Goal: Task Accomplishment & Management: Manage account settings

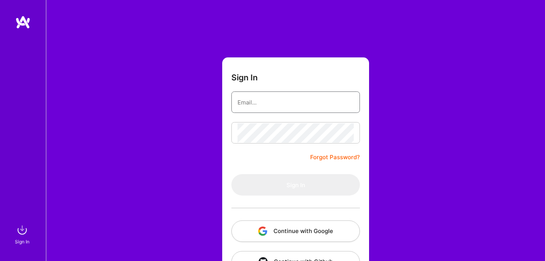
type input "[EMAIL_ADDRESS][DOMAIN_NAME]"
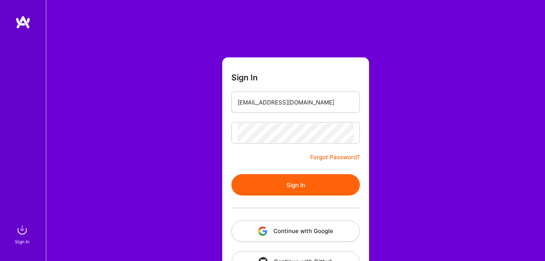
click at [298, 188] on button "Sign In" at bounding box center [295, 184] width 128 height 21
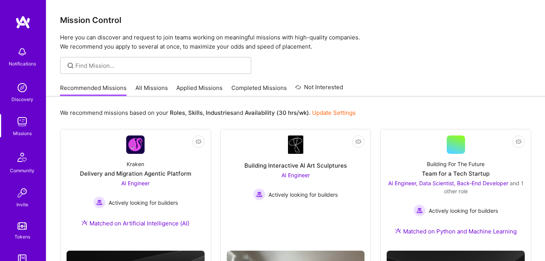
click at [21, 26] on img at bounding box center [22, 22] width 15 height 14
click at [24, 22] on img at bounding box center [22, 22] width 15 height 14
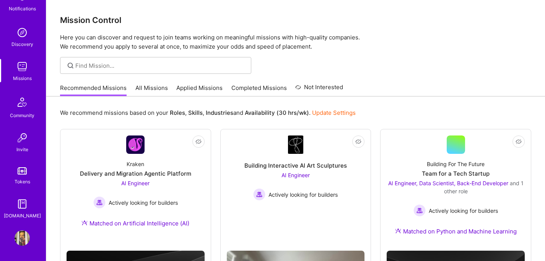
click at [21, 239] on img at bounding box center [22, 237] width 15 height 15
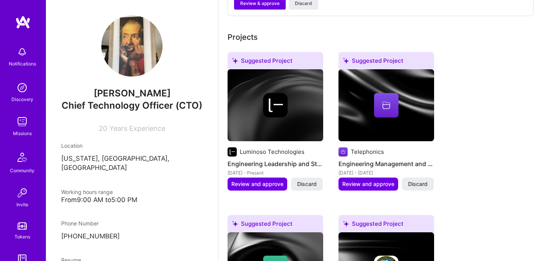
scroll to position [432, 0]
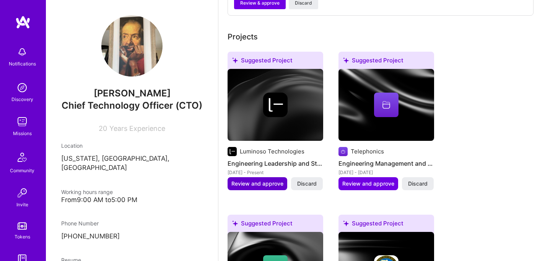
click at [270, 180] on span "Review and approve" at bounding box center [257, 184] width 52 height 8
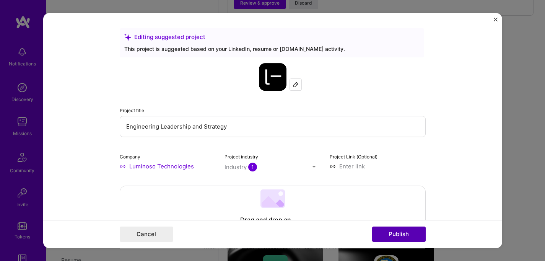
click at [397, 235] on button "Publish" at bounding box center [399, 233] width 54 height 15
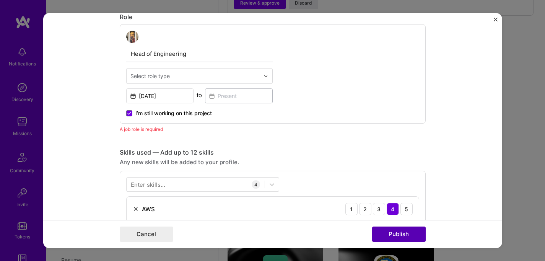
scroll to position [257, 0]
click at [396, 235] on button "Publish" at bounding box center [399, 233] width 54 height 15
click at [266, 75] on img at bounding box center [265, 75] width 5 height 5
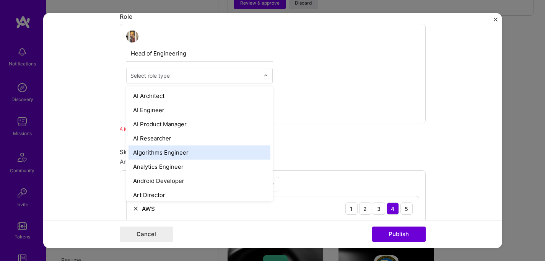
click at [222, 153] on div "Algorithms Engineer" at bounding box center [199, 152] width 142 height 14
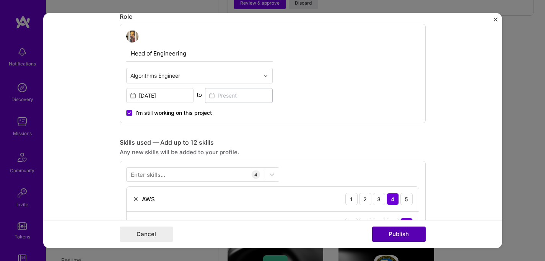
click at [411, 237] on button "Publish" at bounding box center [399, 233] width 54 height 15
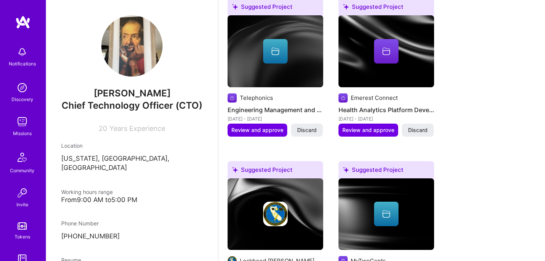
scroll to position [476, 0]
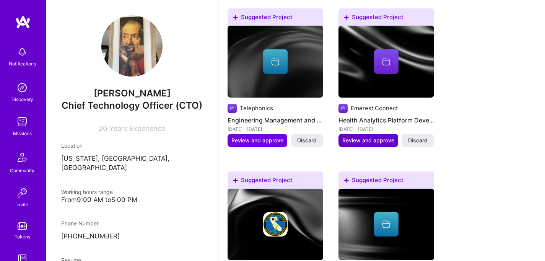
click at [375, 136] on span "Review and approve" at bounding box center [368, 140] width 52 height 8
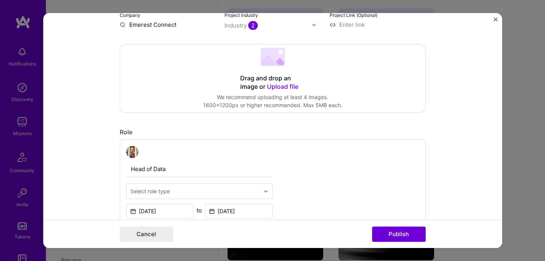
scroll to position [141, 0]
click at [264, 192] on img at bounding box center [265, 191] width 5 height 5
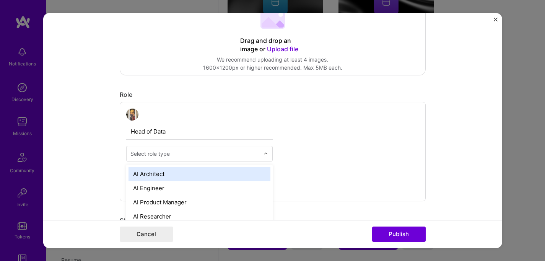
scroll to position [209, 0]
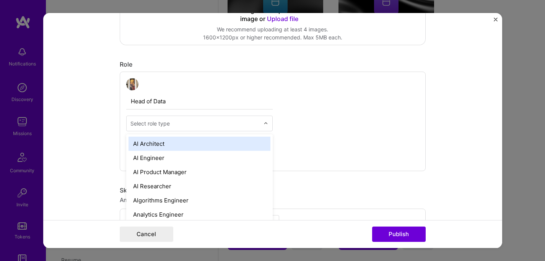
click at [203, 144] on div "AI Architect" at bounding box center [199, 143] width 142 height 14
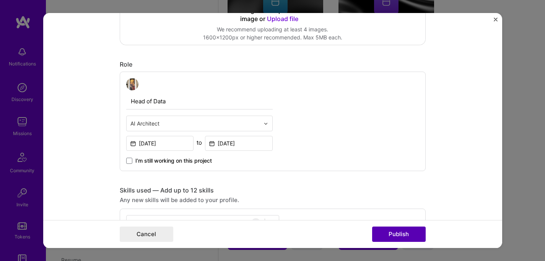
click at [401, 233] on button "Publish" at bounding box center [399, 233] width 54 height 15
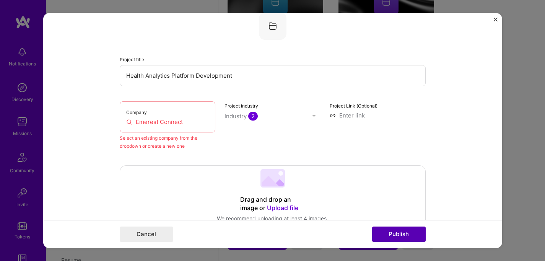
scroll to position [50, 0]
click at [128, 123] on input "Emerest Connect" at bounding box center [167, 123] width 83 height 8
click at [191, 126] on input "Emerest Connect" at bounding box center [167, 123] width 83 height 8
click at [129, 124] on input "Emerest Connect" at bounding box center [167, 123] width 83 height 8
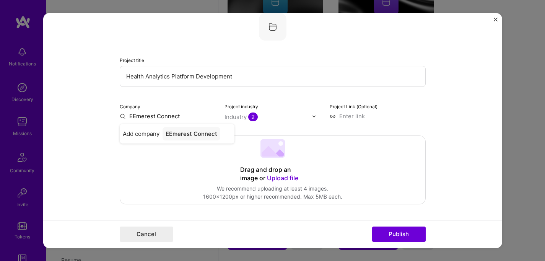
type input "Emerest Connect"
click at [193, 135] on div "Emerest Connect" at bounding box center [189, 133] width 54 height 13
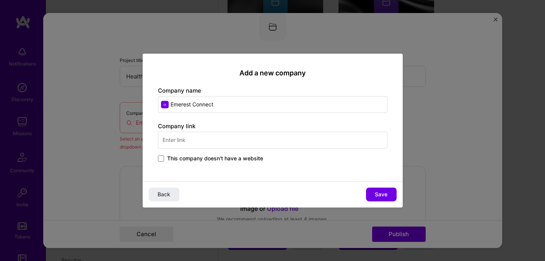
click at [309, 141] on input "text" at bounding box center [272, 140] width 229 height 17
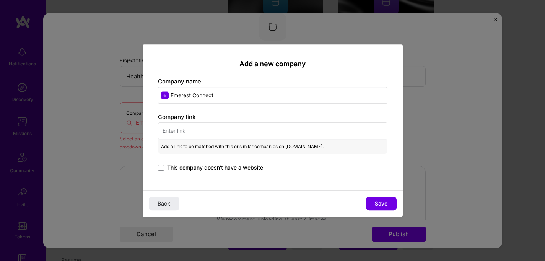
paste input "[URL][DOMAIN_NAME]"
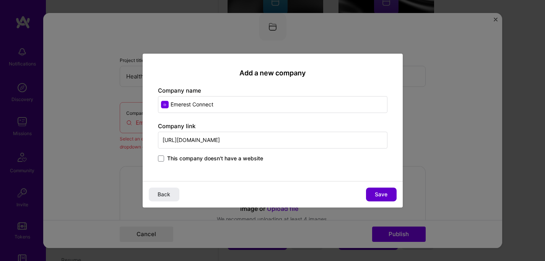
type input "[URL][DOMAIN_NAME]"
click at [375, 190] on span "Save" at bounding box center [381, 194] width 13 height 8
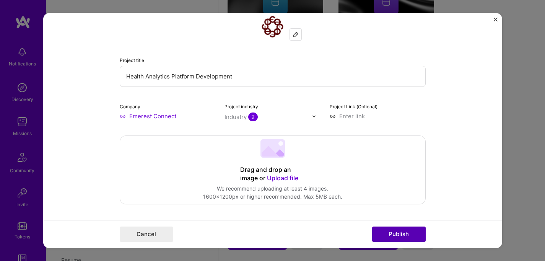
click at [399, 233] on button "Publish" at bounding box center [399, 233] width 54 height 15
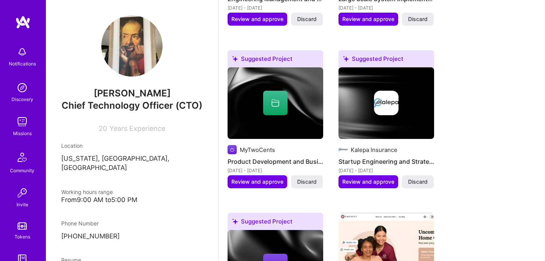
scroll to position [597, 0]
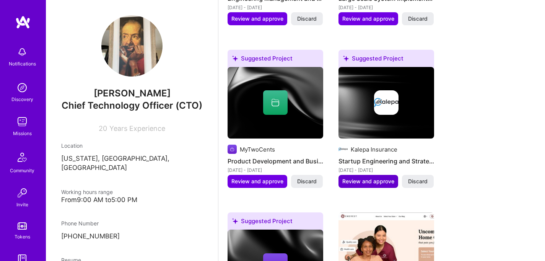
click at [385, 177] on span "Review and approve" at bounding box center [368, 181] width 52 height 8
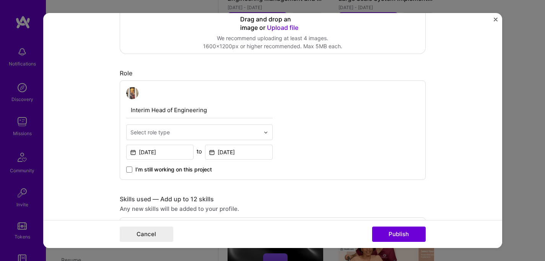
scroll to position [203, 0]
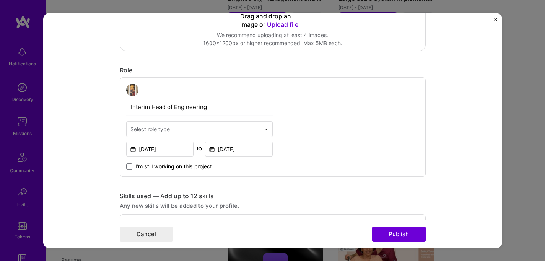
click at [264, 131] on img at bounding box center [265, 129] width 5 height 5
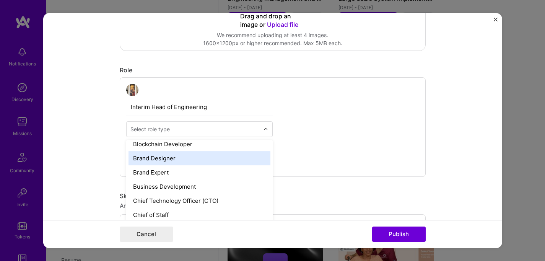
scroll to position [160, 0]
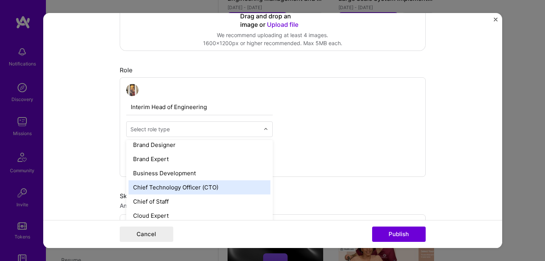
click at [230, 183] on div "Chief Technology Officer (CTO)" at bounding box center [199, 187] width 142 height 14
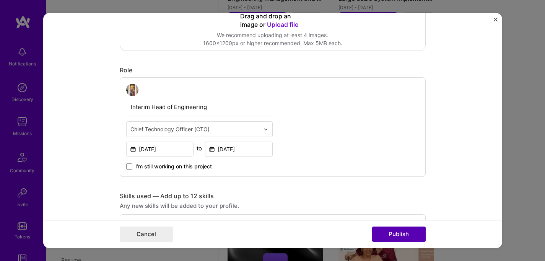
click at [387, 234] on button "Publish" at bounding box center [399, 233] width 54 height 15
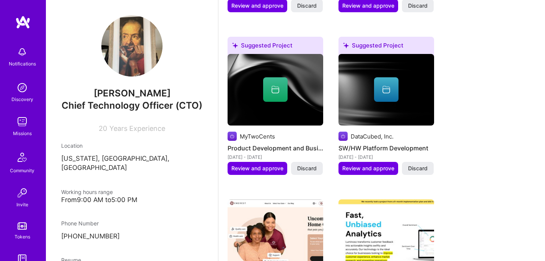
scroll to position [615, 0]
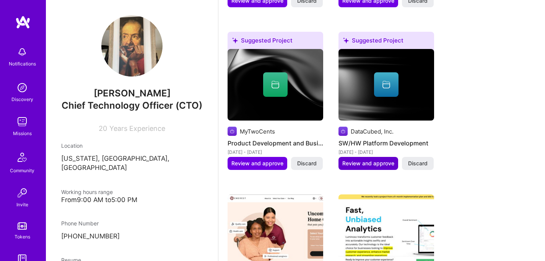
click at [374, 159] on span "Review and approve" at bounding box center [368, 163] width 52 height 8
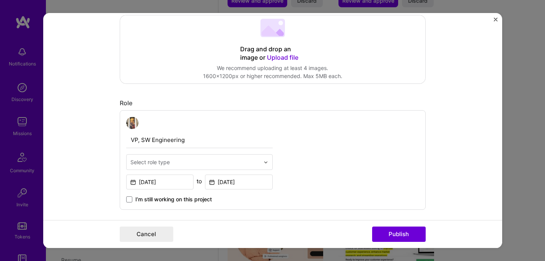
scroll to position [187, 0]
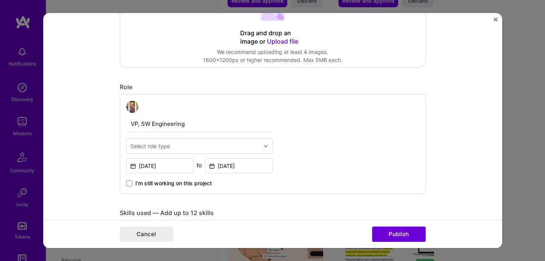
click at [268, 149] on div at bounding box center [267, 145] width 9 height 15
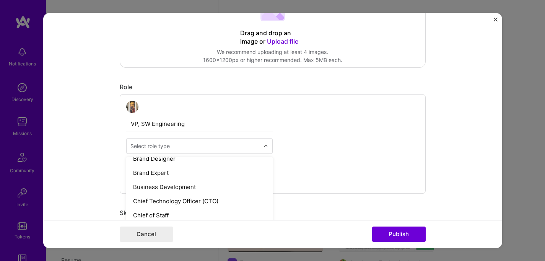
scroll to position [197, 0]
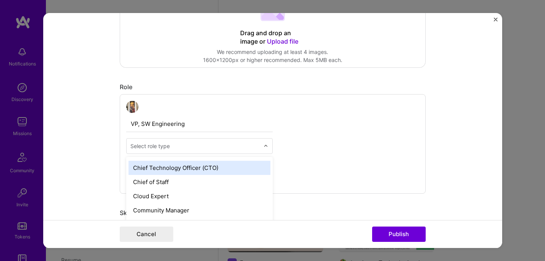
click at [255, 166] on div "Chief Technology Officer (CTO)" at bounding box center [199, 168] width 142 height 14
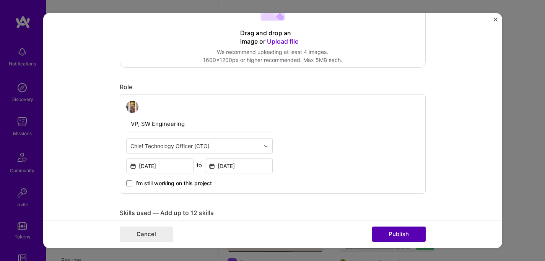
click at [407, 234] on button "Publish" at bounding box center [399, 233] width 54 height 15
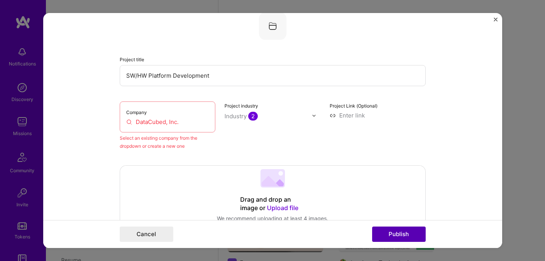
scroll to position [50, 0]
click at [165, 122] on input "DataCubed, Inc." at bounding box center [167, 123] width 83 height 8
click at [170, 121] on input "DataCubed, Inc." at bounding box center [167, 123] width 83 height 8
drag, startPoint x: 179, startPoint y: 125, endPoint x: 123, endPoint y: 119, distance: 56.5
click at [123, 119] on div "Company DataCubed, Inc." at bounding box center [168, 117] width 96 height 31
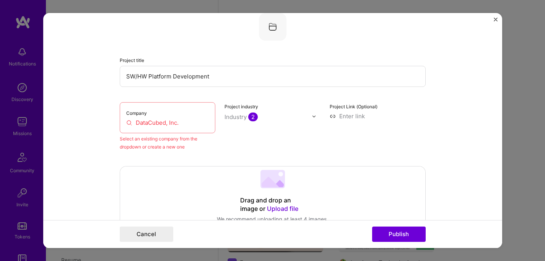
click at [153, 124] on input "DataCubed, Inc." at bounding box center [167, 123] width 83 height 8
drag, startPoint x: 154, startPoint y: 140, endPoint x: 168, endPoint y: 135, distance: 14.0
click at [154, 140] on div "Select an existing company from the dropdown or create a new one" at bounding box center [168, 143] width 96 height 16
click at [184, 123] on input "DataCubed, Inc." at bounding box center [167, 123] width 83 height 8
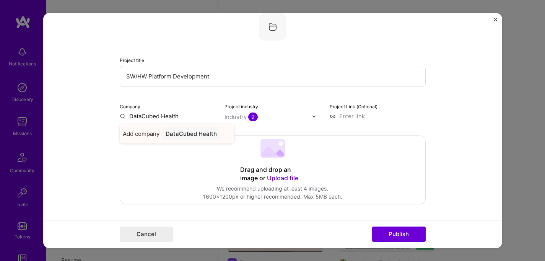
type input "DataCubed Health"
click at [189, 135] on div "DataCubed Health" at bounding box center [190, 133] width 57 height 13
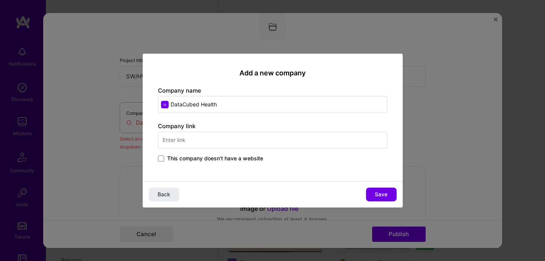
click at [195, 140] on input "text" at bounding box center [272, 140] width 229 height 17
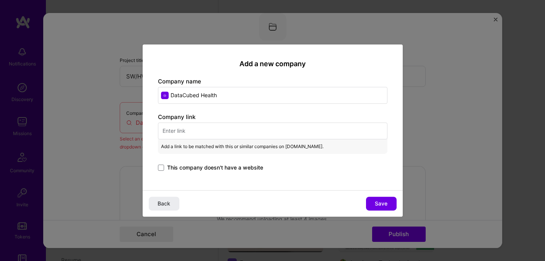
paste input "[URL][DOMAIN_NAME]"
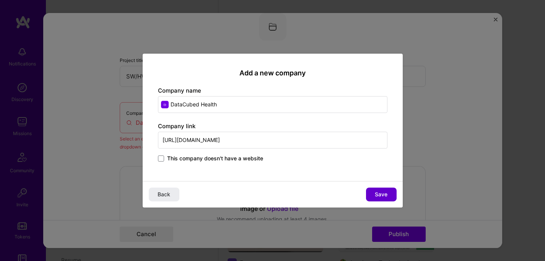
type input "[URL][DOMAIN_NAME]"
click at [387, 188] on button "Save" at bounding box center [381, 194] width 31 height 14
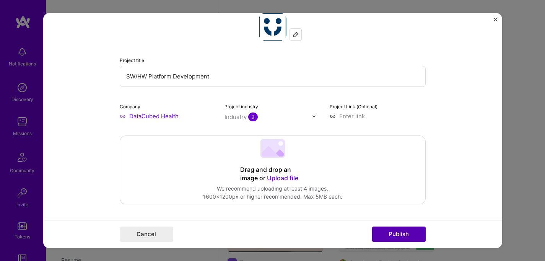
click at [404, 235] on button "Publish" at bounding box center [399, 233] width 54 height 15
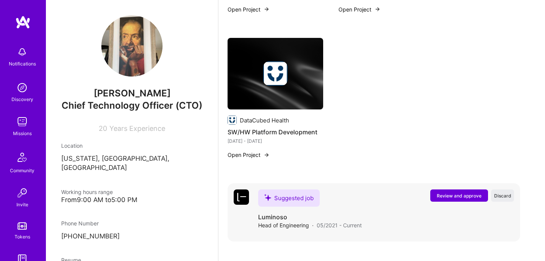
scroll to position [1220, 0]
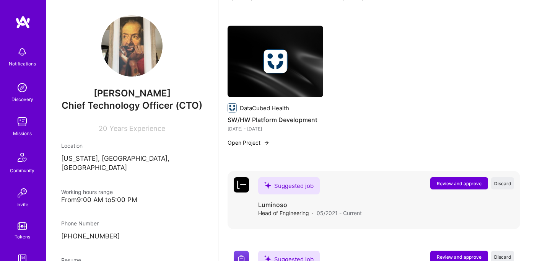
click at [473, 180] on span "Review and approve" at bounding box center [459, 183] width 45 height 6
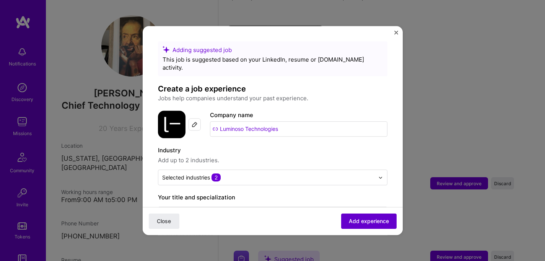
click at [389, 221] on button "Add experience" at bounding box center [368, 220] width 55 height 15
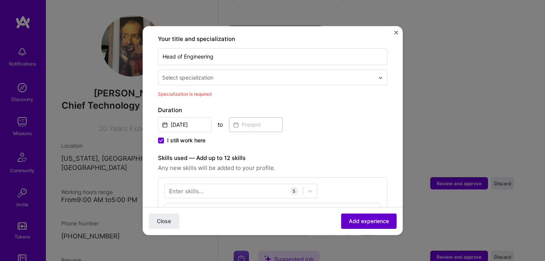
scroll to position [159, 0]
click at [266, 184] on div at bounding box center [234, 190] width 138 height 13
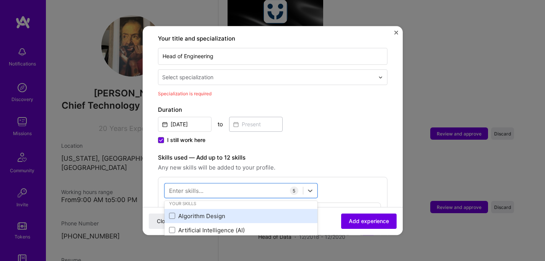
scroll to position [0, 0]
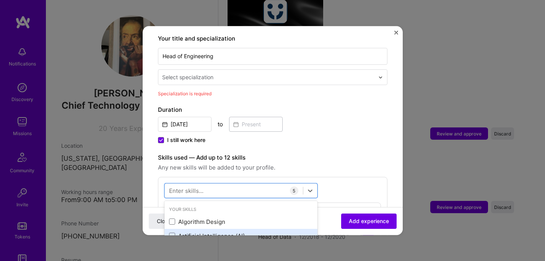
click at [264, 232] on div "Artificial Intelligence (AI)" at bounding box center [241, 236] width 144 height 8
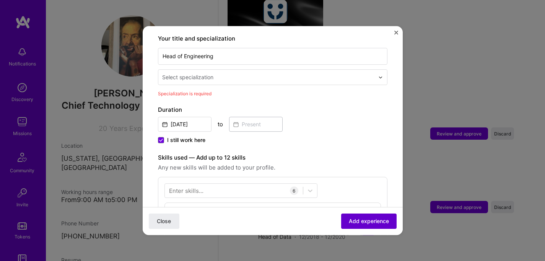
click at [362, 225] on button "Add experience" at bounding box center [368, 220] width 55 height 15
click at [366, 221] on span "Add experience" at bounding box center [369, 221] width 40 height 8
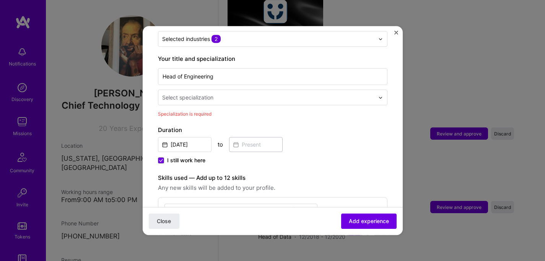
scroll to position [140, 0]
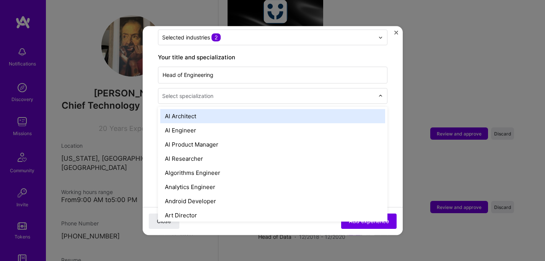
click at [253, 92] on input "text" at bounding box center [269, 96] width 214 height 8
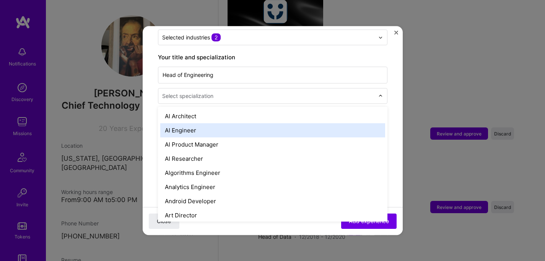
click at [245, 123] on div "AI Engineer" at bounding box center [272, 130] width 225 height 14
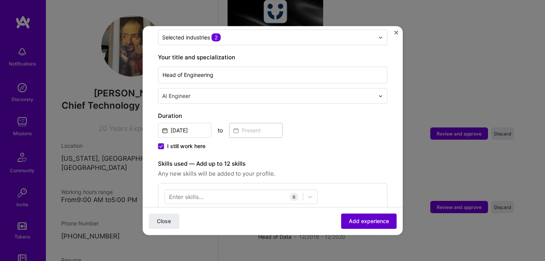
click at [365, 219] on span "Add experience" at bounding box center [369, 221] width 40 height 8
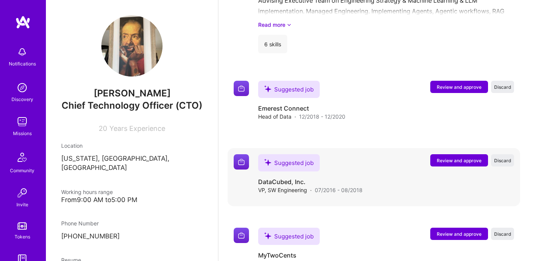
scroll to position [1468, 0]
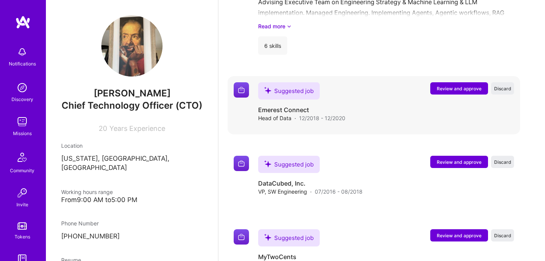
click at [469, 85] on span "Review and approve" at bounding box center [459, 88] width 45 height 6
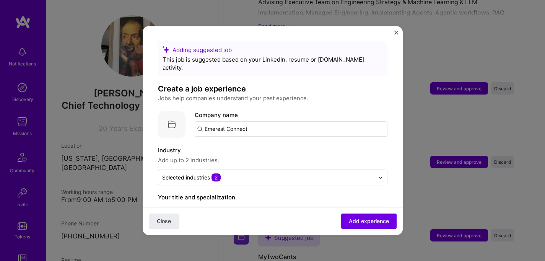
scroll to position [70, 0]
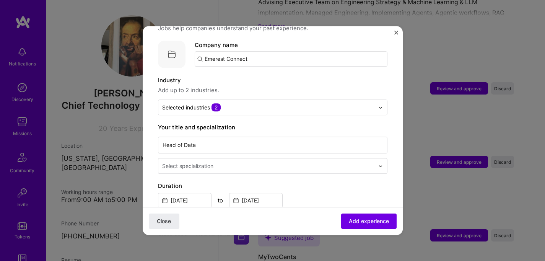
click at [383, 161] on div at bounding box center [382, 165] width 9 height 15
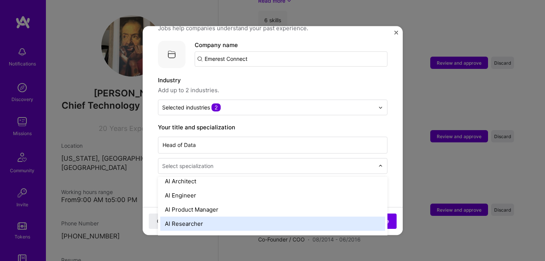
scroll to position [5, 0]
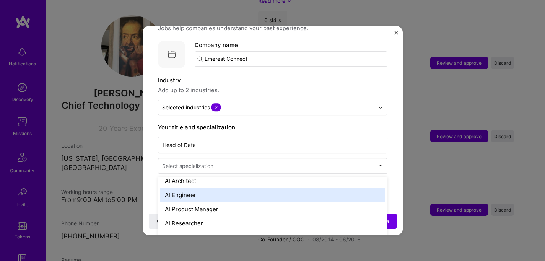
click at [325, 188] on div "AI Engineer" at bounding box center [272, 195] width 225 height 14
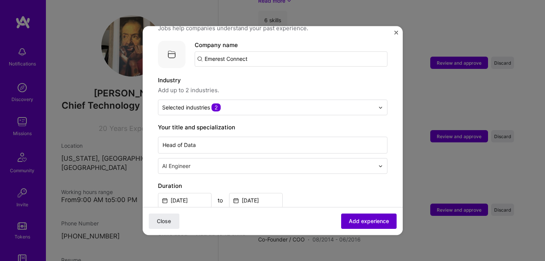
click at [386, 220] on span "Add experience" at bounding box center [369, 221] width 40 height 8
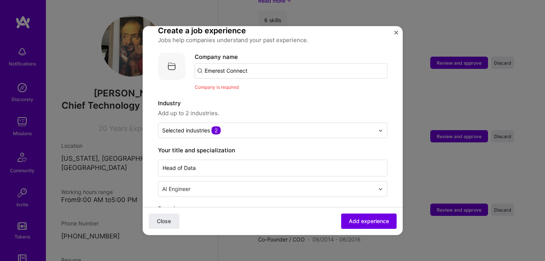
scroll to position [57, 0]
click at [263, 64] on input "Emerest Connect" at bounding box center [291, 71] width 193 height 15
click at [251, 64] on input "Emerest Connect" at bounding box center [291, 71] width 193 height 15
click at [250, 85] on div "Emerest [DOMAIN_NAME]" at bounding box center [252, 93] width 115 height 21
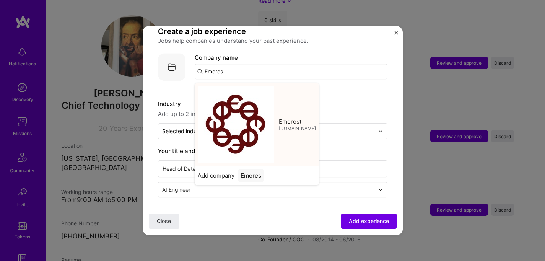
type input "Emerest"
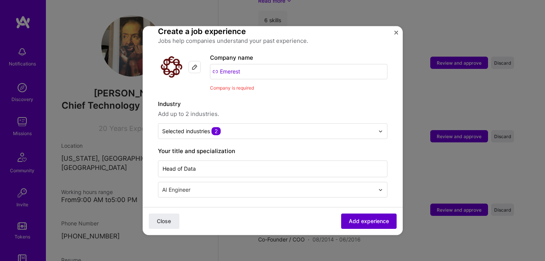
click at [370, 225] on button "Add experience" at bounding box center [368, 220] width 55 height 15
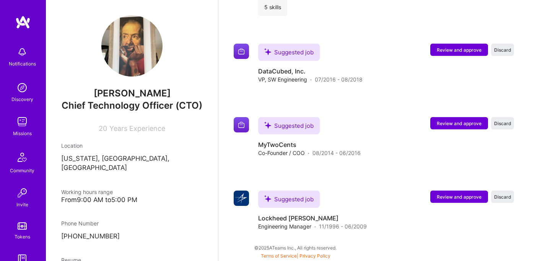
scroll to position [1625, 0]
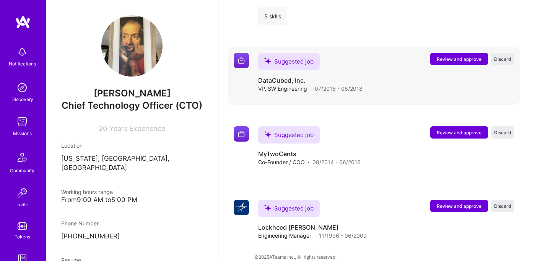
click at [468, 56] on span "Review and approve" at bounding box center [459, 59] width 45 height 6
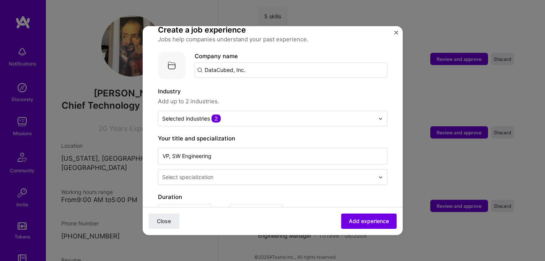
scroll to position [83, 0]
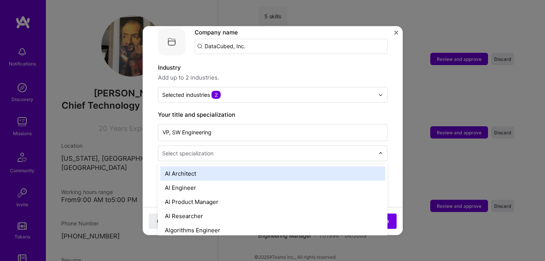
click at [357, 149] on input "text" at bounding box center [269, 153] width 214 height 8
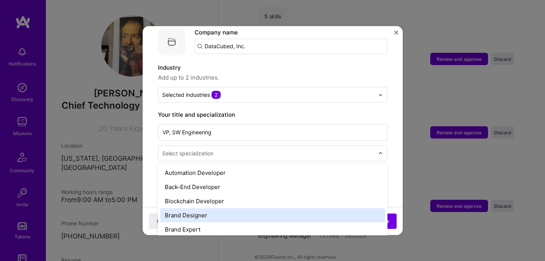
scroll to position [110, 0]
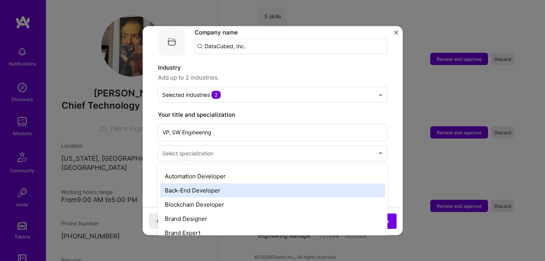
click at [335, 183] on div "Back-End Developer" at bounding box center [272, 190] width 225 height 14
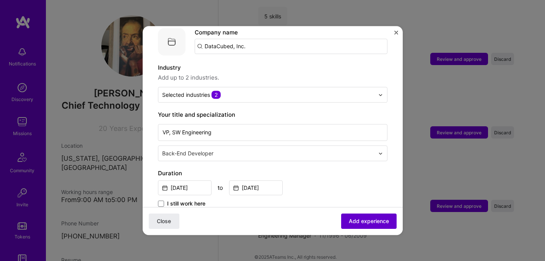
click at [359, 218] on span "Add experience" at bounding box center [369, 221] width 40 height 8
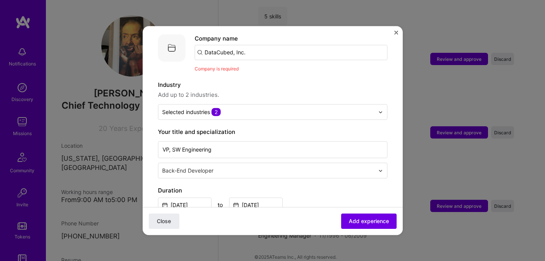
click at [247, 45] on input "DataCubed, Inc." at bounding box center [291, 52] width 193 height 15
click at [246, 48] on input "DataCubed, Inc." at bounding box center [291, 52] width 193 height 15
click at [253, 70] on div "Datacubed Health [DOMAIN_NAME]" at bounding box center [242, 75] width 48 height 14
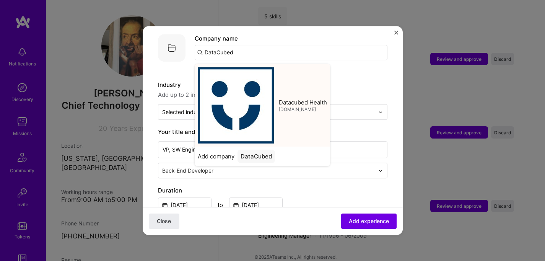
type input "Datacubed Health"
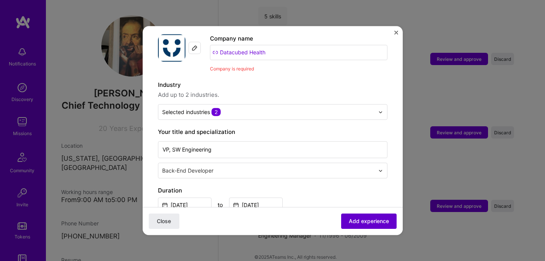
click at [366, 224] on span "Add experience" at bounding box center [369, 221] width 40 height 8
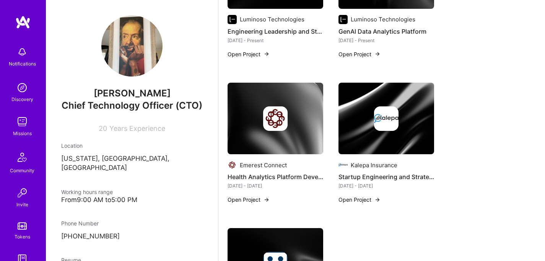
scroll to position [1006, 0]
